Goal: Answer question/provide support

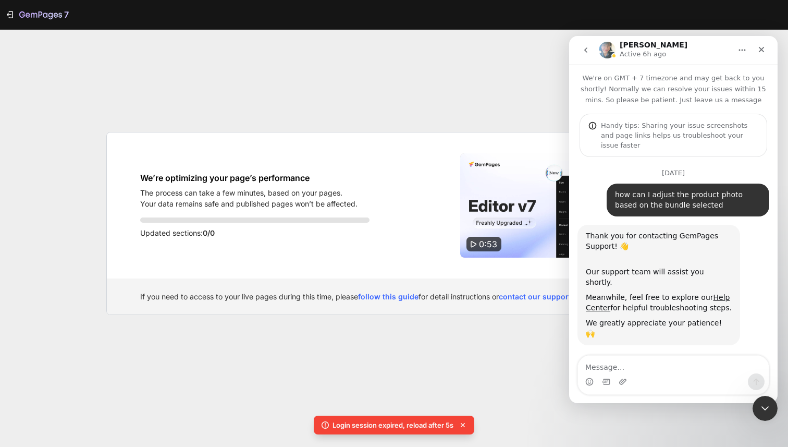
scroll to position [119, 0]
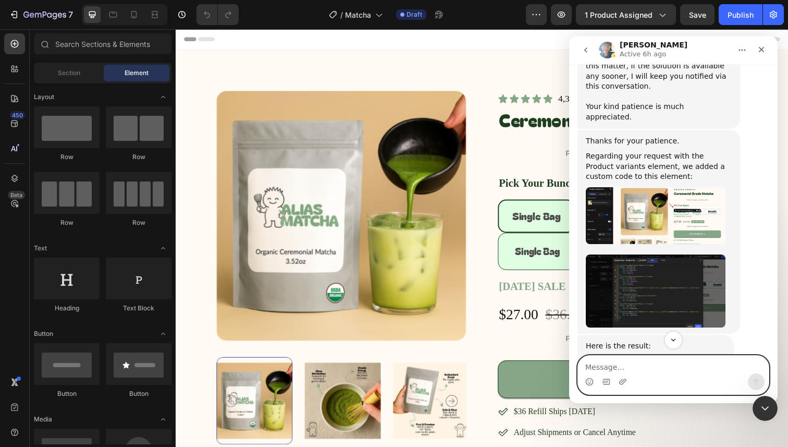
scroll to position [2384, 0]
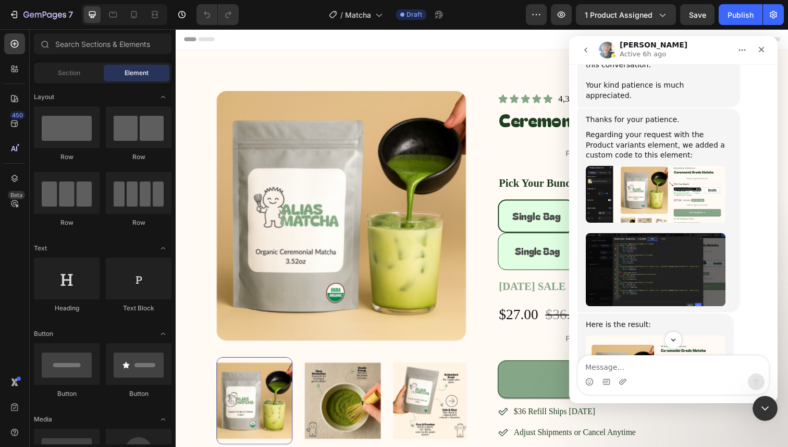
click at [684, 335] on img "Annie says…" at bounding box center [656, 361] width 140 height 52
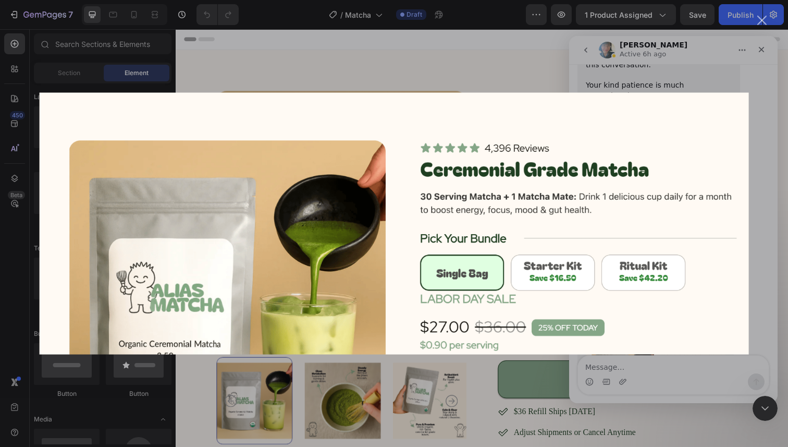
scroll to position [0, 0]
click at [667, 358] on div "Intercom messenger" at bounding box center [394, 223] width 788 height 447
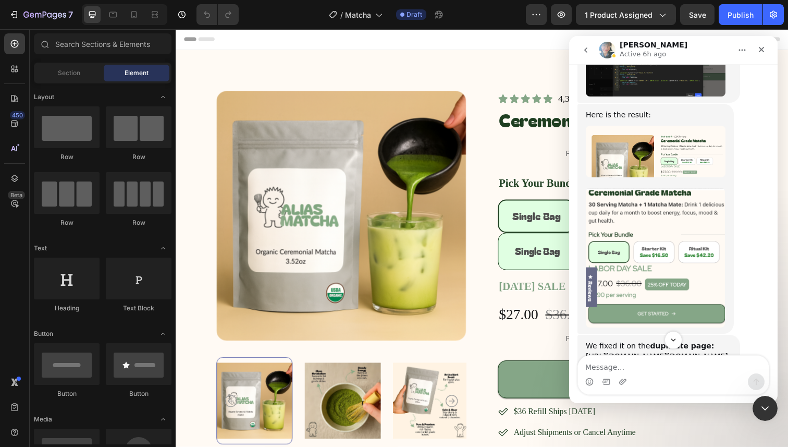
scroll to position [2605, 0]
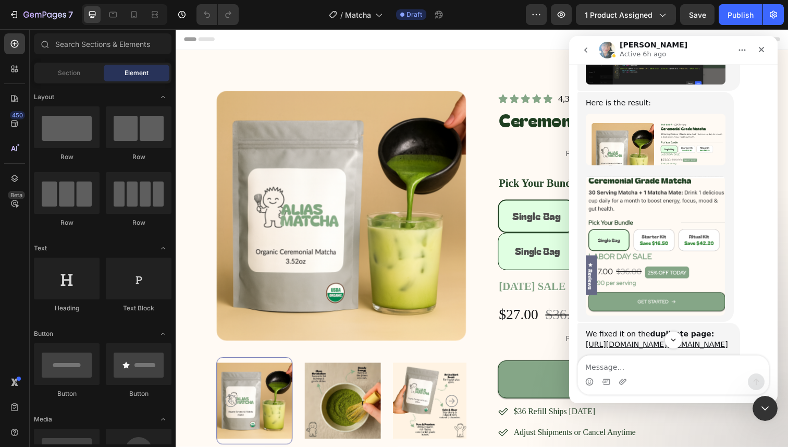
click at [644, 355] on link "[URL][DOMAIN_NAME]" at bounding box center [684, 359] width 81 height 8
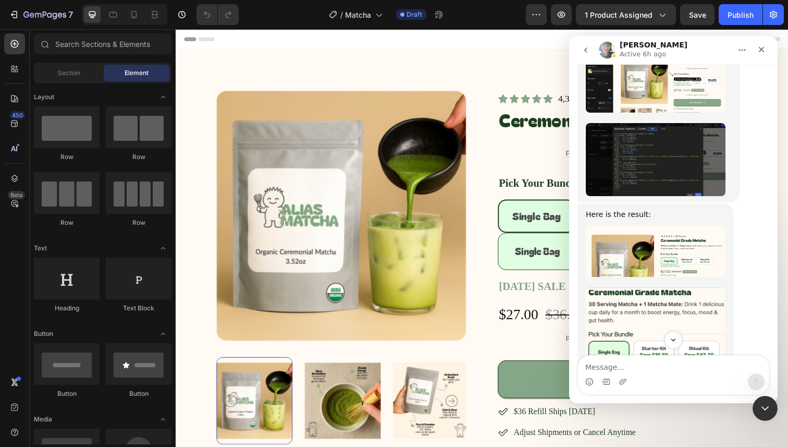
scroll to position [2375, 0]
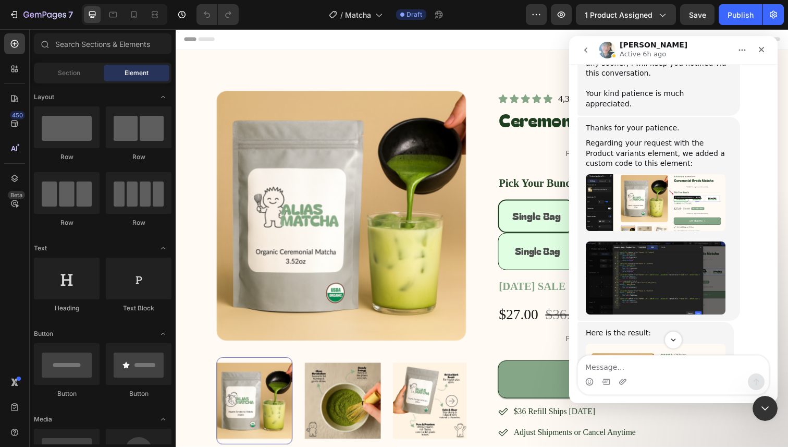
click at [660, 241] on img "Annie says…" at bounding box center [656, 277] width 140 height 73
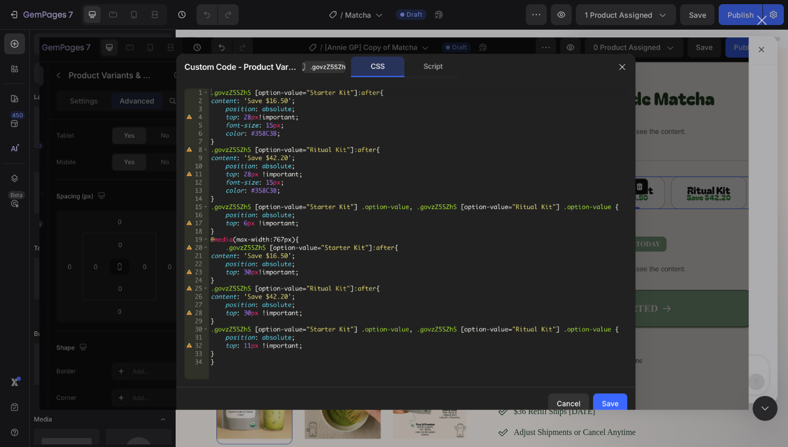
click at [660, 177] on img "Close" at bounding box center [394, 223] width 709 height 373
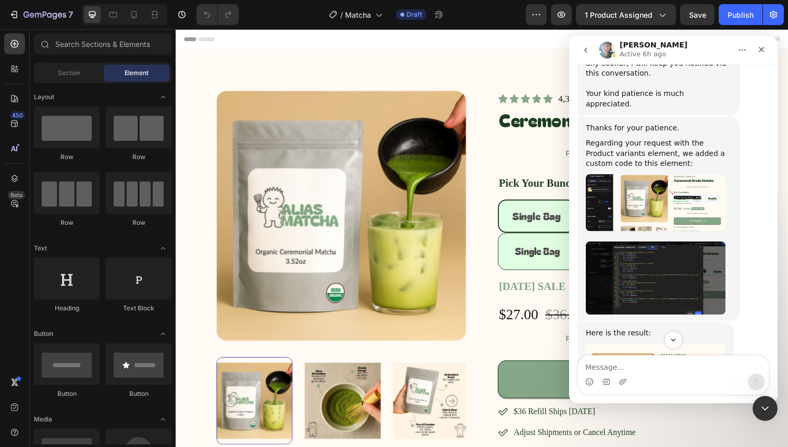
click at [660, 241] on img "Annie says…" at bounding box center [656, 277] width 140 height 73
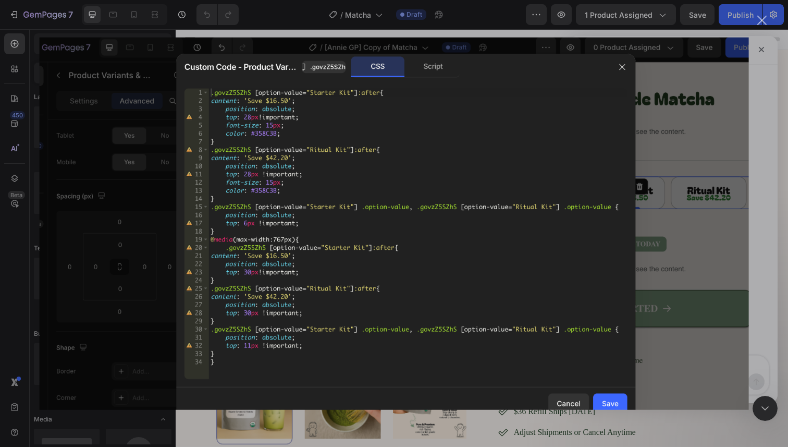
click at [727, 255] on img "Close" at bounding box center [394, 223] width 709 height 373
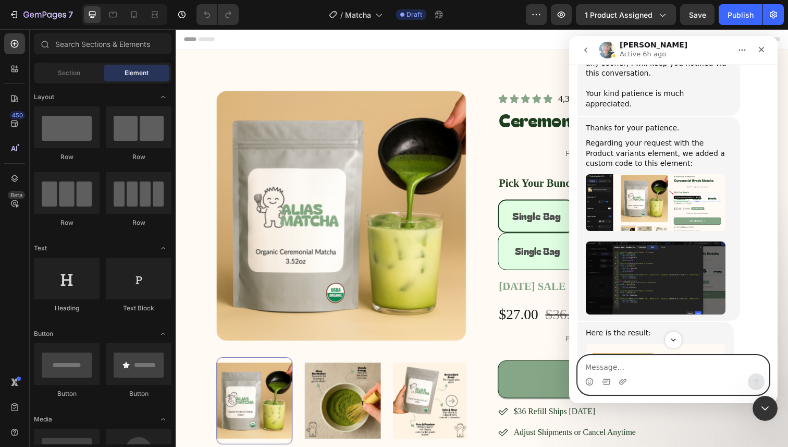
click at [668, 360] on textarea "Message…" at bounding box center [673, 364] width 191 height 18
type textarea "you are awesome thank you so much!"
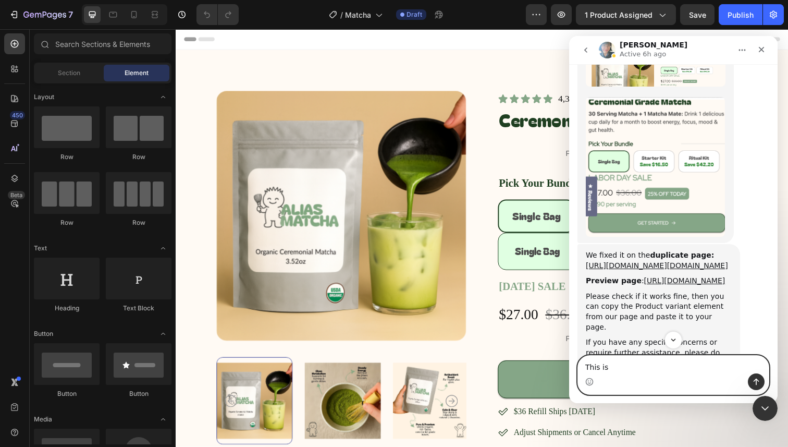
scroll to position [2682, 0]
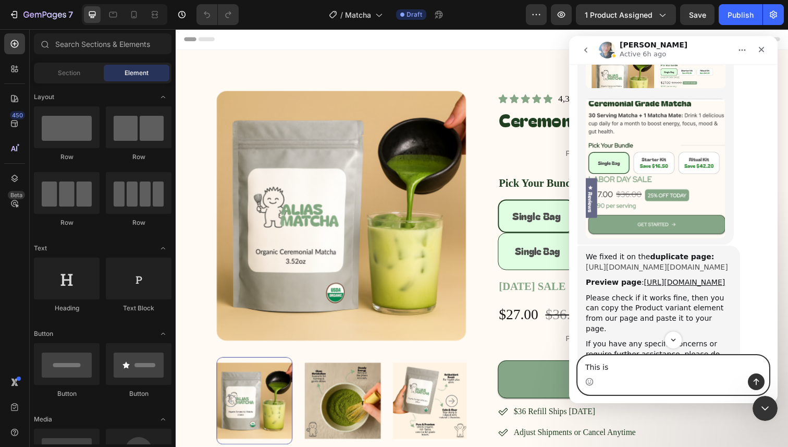
type textarea "This is"
click at [621, 263] on link "[URL][DOMAIN_NAME][DOMAIN_NAME]" at bounding box center [657, 267] width 142 height 8
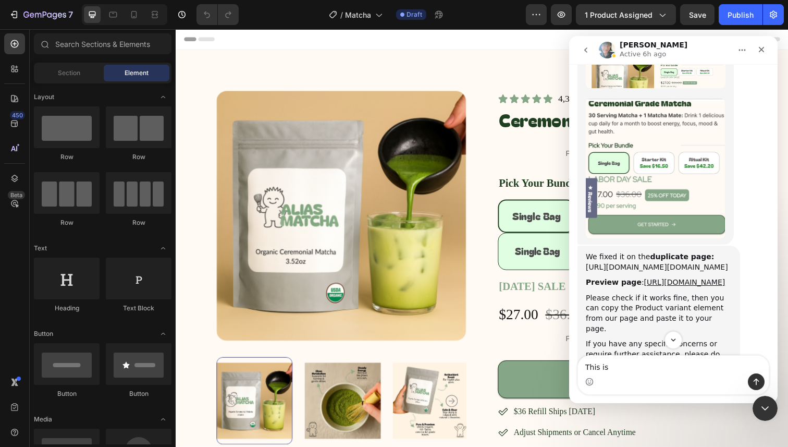
scroll to position [2862, 0]
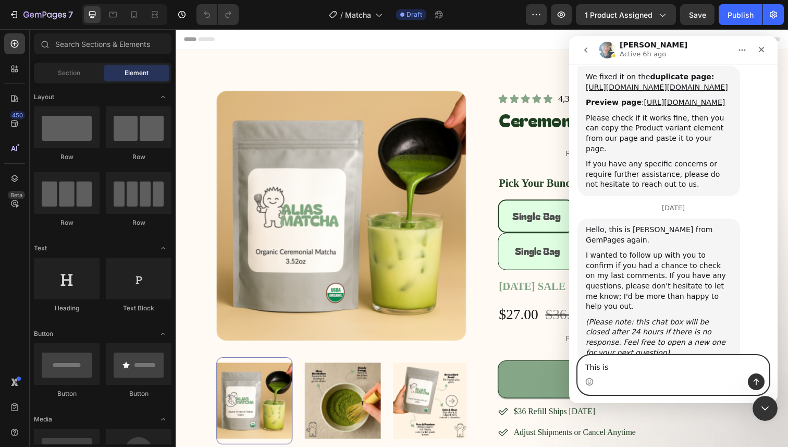
click at [648, 365] on textarea "This is" at bounding box center [673, 364] width 191 height 18
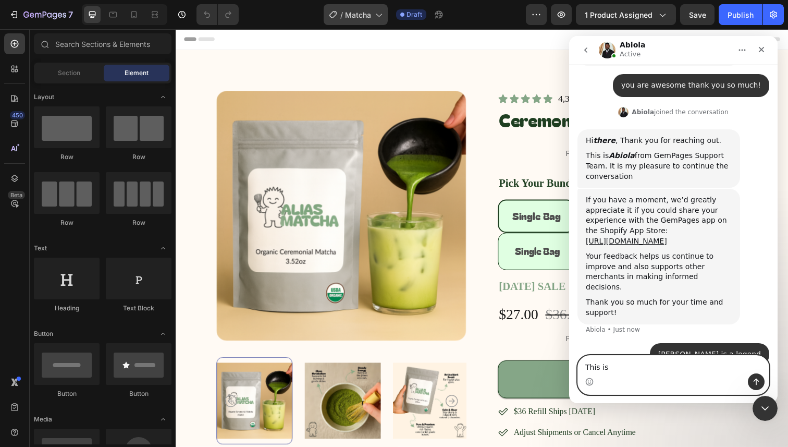
scroll to position [3161, 0]
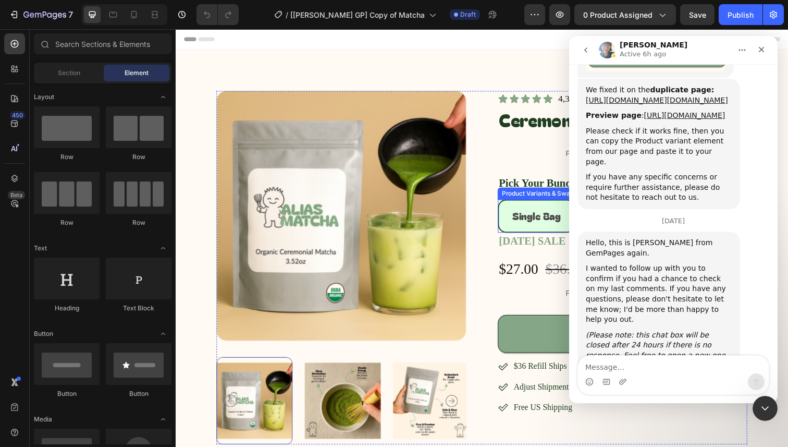
scroll to position [2862, 0]
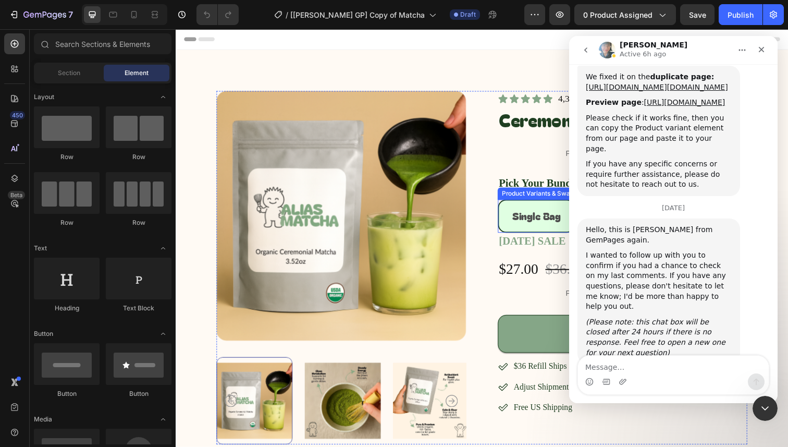
click at [513, 203] on div "Single Bag Single Bag Single Bag Starter Kit Starter Kit Starter Kit Ritual Kit…" at bounding box center [631, 220] width 255 height 34
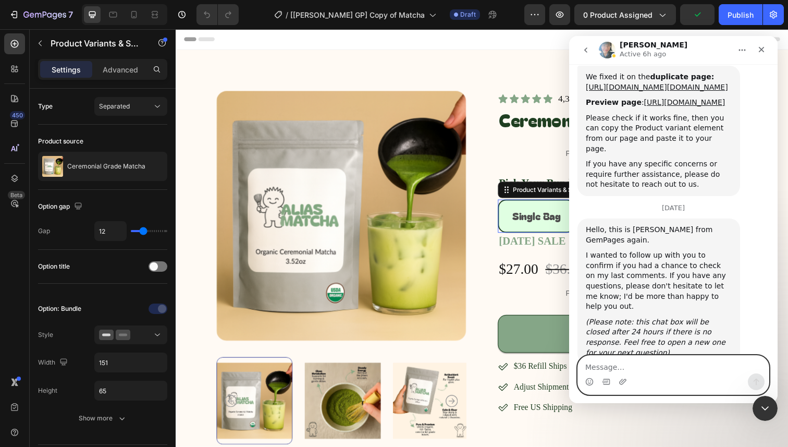
click at [599, 361] on textarea "Message…" at bounding box center [673, 364] width 191 height 18
type textarea "y"
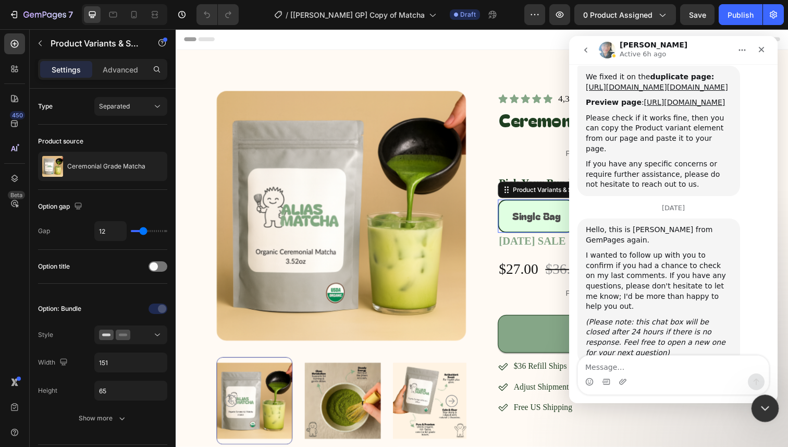
click at [768, 413] on div "Close Intercom Messenger" at bounding box center [763, 406] width 25 height 25
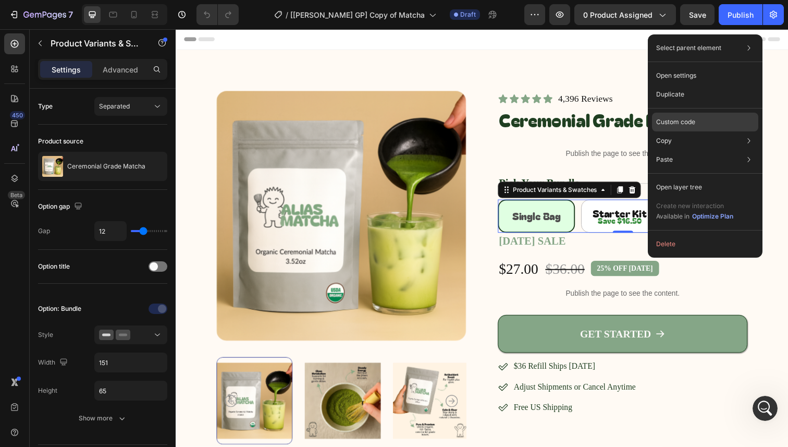
click at [682, 125] on p "Custom code" at bounding box center [675, 121] width 39 height 9
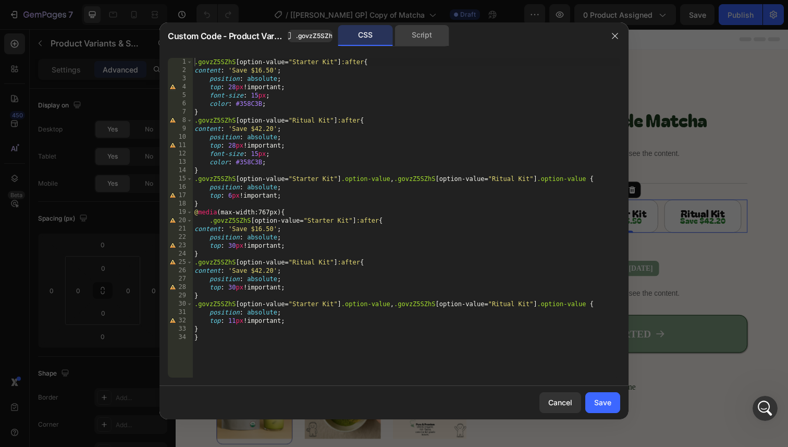
click at [409, 32] on div "Script" at bounding box center [421, 35] width 55 height 21
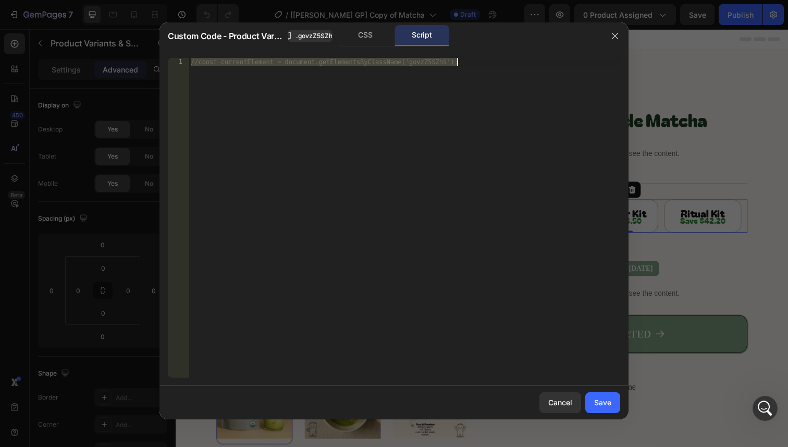
click at [378, 73] on div "//const currentElement = document.getElementsByClassName('govzZ5SZhS');" at bounding box center [404, 226] width 431 height 336
click at [373, 40] on div "CSS" at bounding box center [365, 35] width 55 height 21
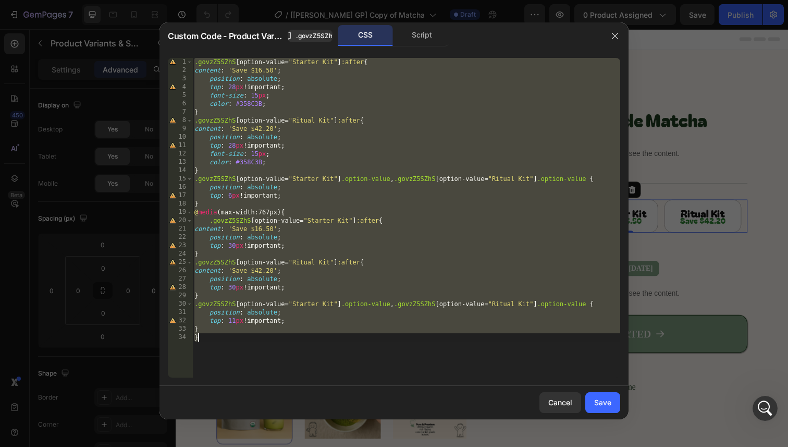
click at [391, 85] on div ".govzZ5SZhS [ option-value = " Starter Kit " ] :after { content : ' Save $16.50…" at bounding box center [406, 226] width 428 height 336
type textarea "top: 28px!important;"
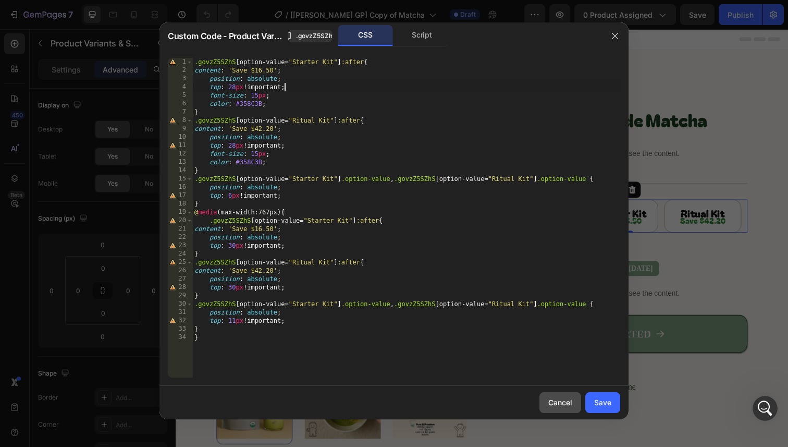
click at [559, 403] on div "Cancel" at bounding box center [560, 402] width 24 height 11
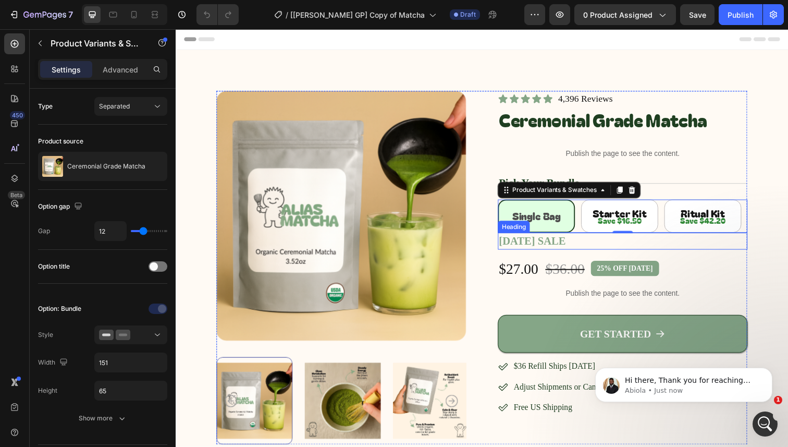
scroll to position [2993, 0]
click at [649, 383] on p "Hi there, Thank you for reaching out. This is Abiola from GemPages Support Team…" at bounding box center [692, 380] width 134 height 10
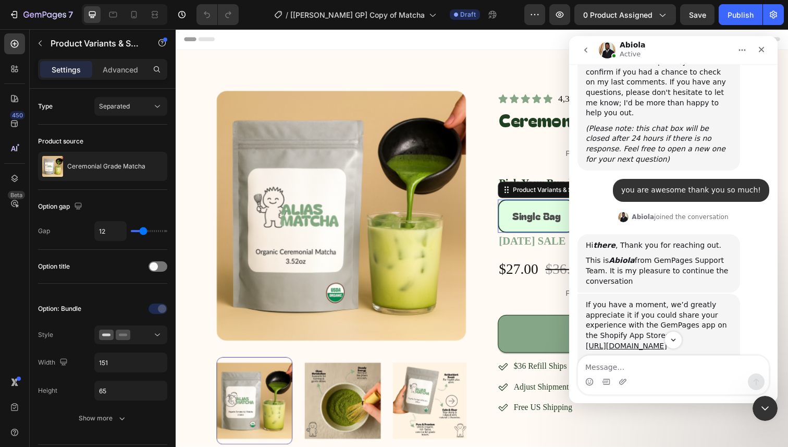
scroll to position [3089, 0]
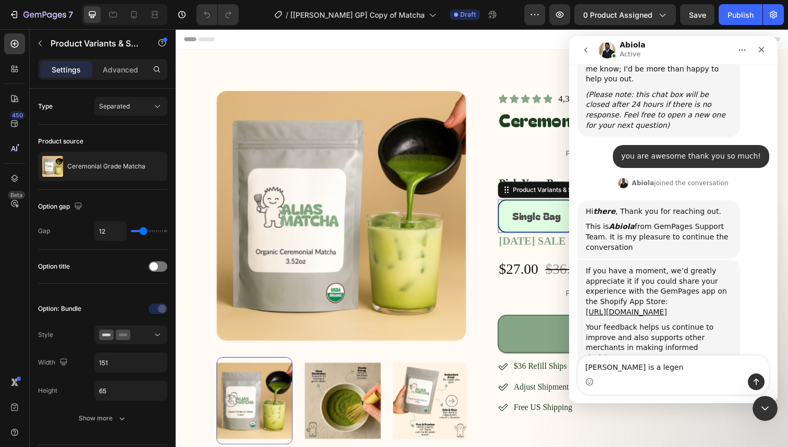
type textarea "[PERSON_NAME] is a legend"
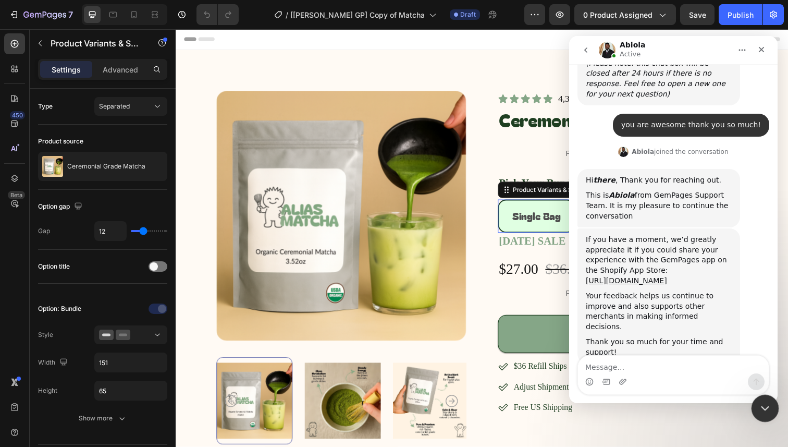
click at [764, 406] on icon "Close Intercom Messenger" at bounding box center [763, 406] width 7 height 4
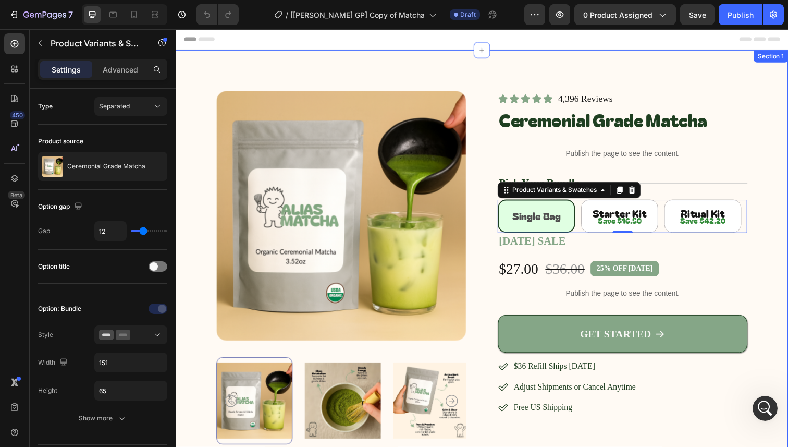
click at [759, 297] on div "Product Images Icon Icon Icon Icon Icon Icon List 4,396 Reviews Text Block Row …" at bounding box center [488, 278] width 625 height 454
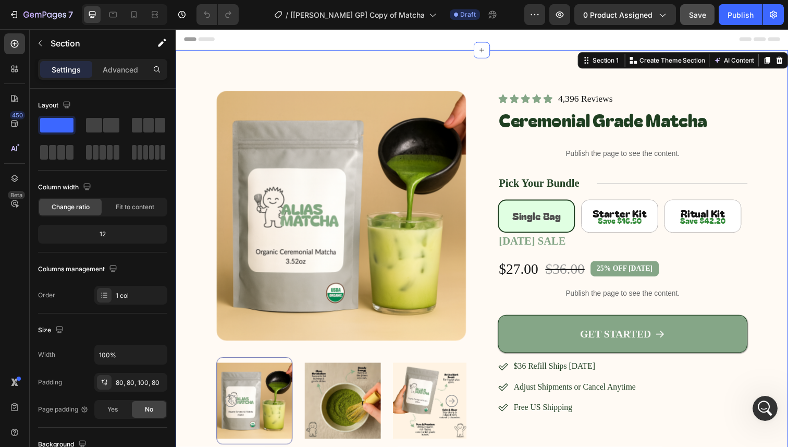
scroll to position [3188, 0]
